Goal: Information Seeking & Learning: Check status

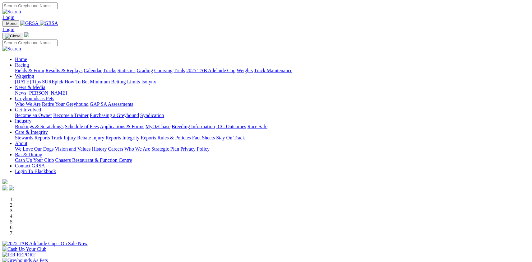
click at [44, 68] on link "Fields & Form" at bounding box center [29, 70] width 29 height 5
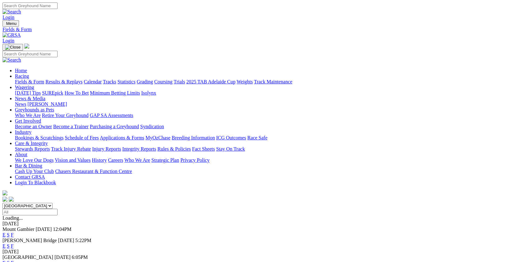
click at [14, 243] on link "F" at bounding box center [12, 245] width 3 height 5
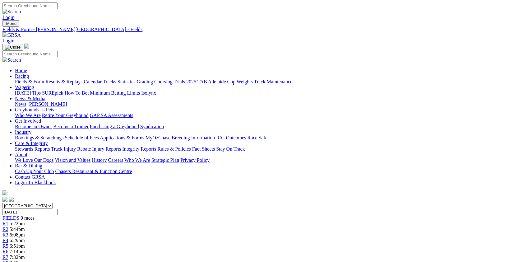
click at [38, 79] on link "Fields & Form" at bounding box center [29, 81] width 29 height 5
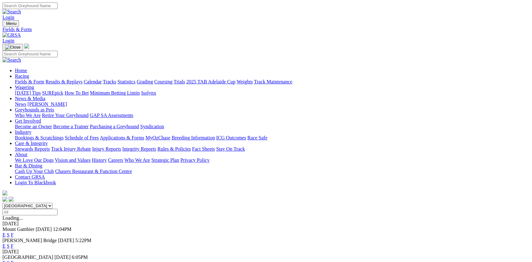
click at [14, 260] on link "F" at bounding box center [12, 262] width 3 height 5
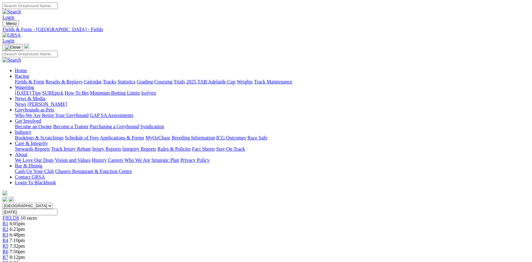
click at [40, 79] on link "Fields & Form" at bounding box center [29, 81] width 29 height 5
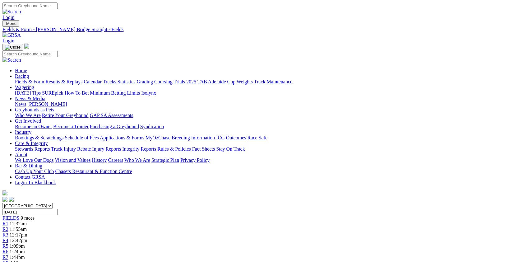
click at [39, 79] on link "Fields & Form" at bounding box center [29, 81] width 29 height 5
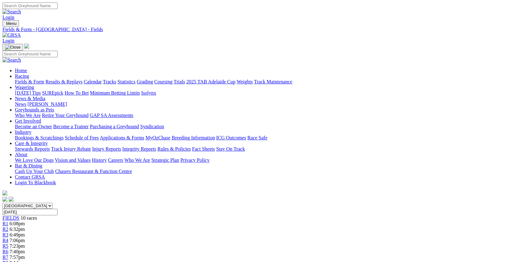
click at [39, 79] on link "Fields & Form" at bounding box center [29, 81] width 29 height 5
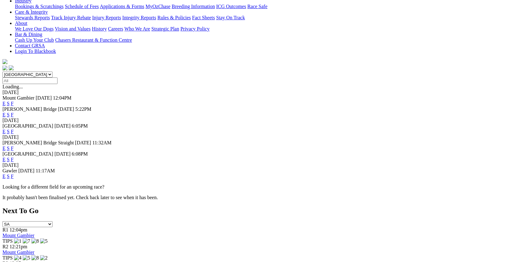
scroll to position [133, 0]
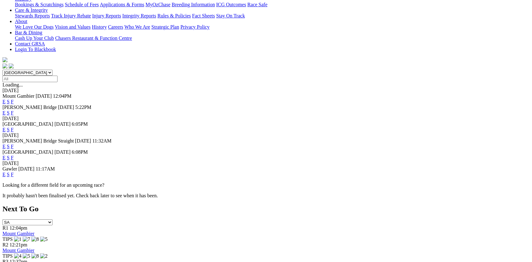
click at [14, 172] on link "F" at bounding box center [12, 174] width 3 height 5
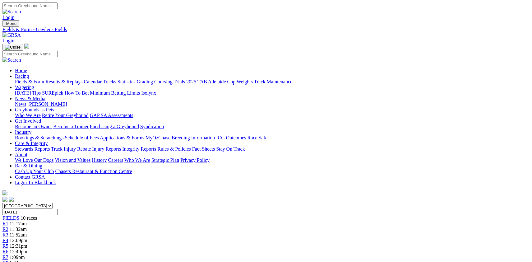
click at [82, 79] on link "Results & Replays" at bounding box center [63, 81] width 37 height 5
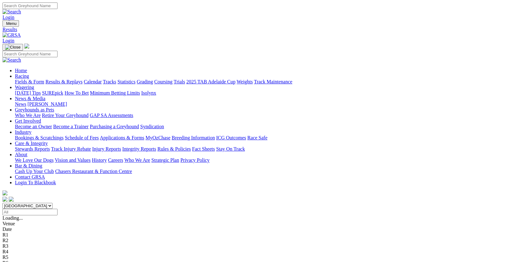
click at [82, 79] on link "Results & Replays" at bounding box center [63, 81] width 37 height 5
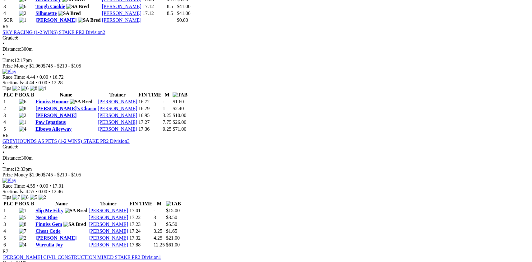
scroll to position [750, 0]
